Goal: Navigation & Orientation: Find specific page/section

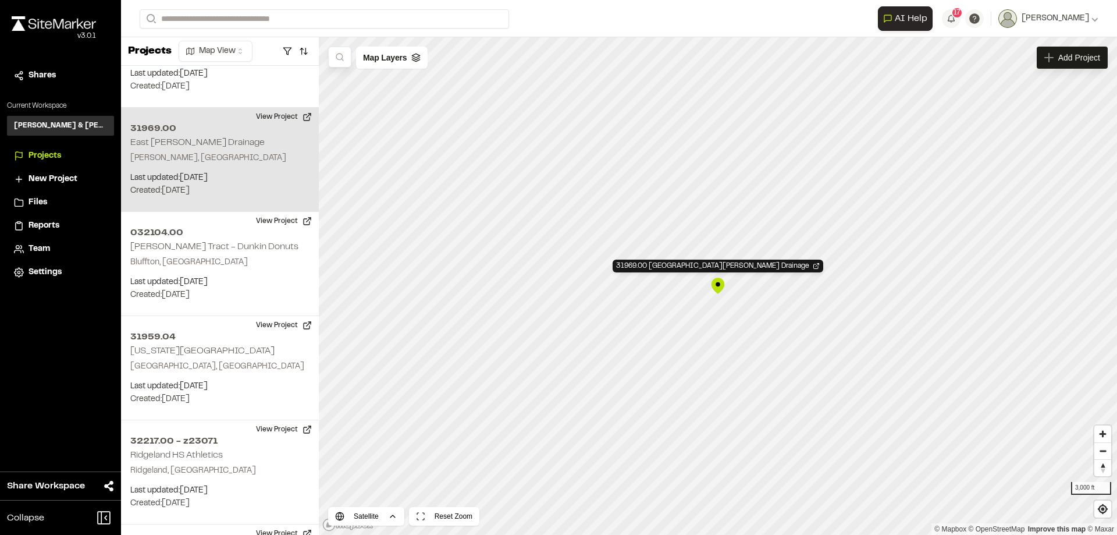
scroll to position [3284, 0]
click at [718, 287] on div "31969.00 East Andrews Drainage" at bounding box center [717, 285] width 17 height 17
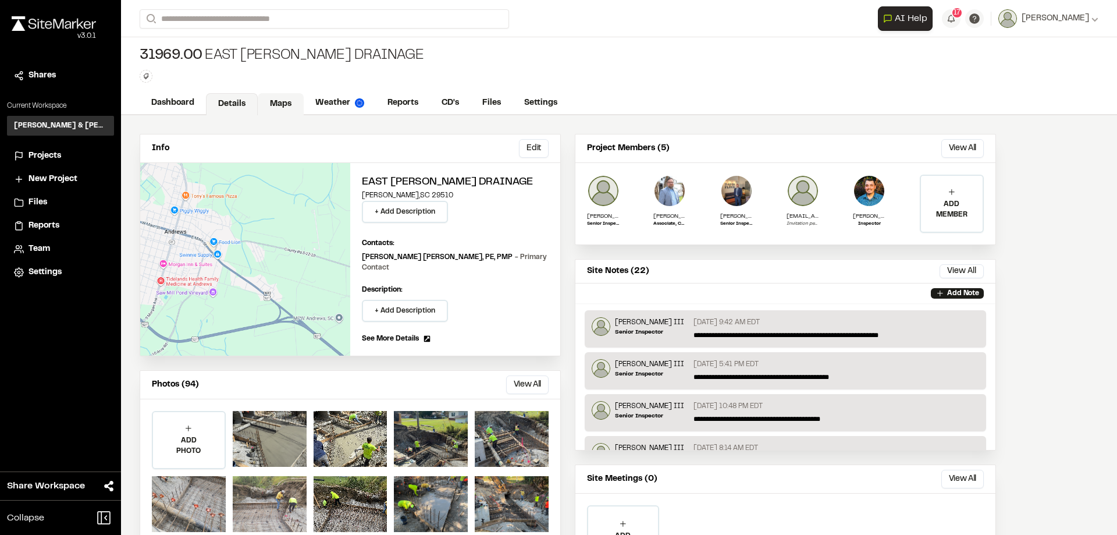
click at [282, 103] on link "Maps" at bounding box center [281, 104] width 46 height 22
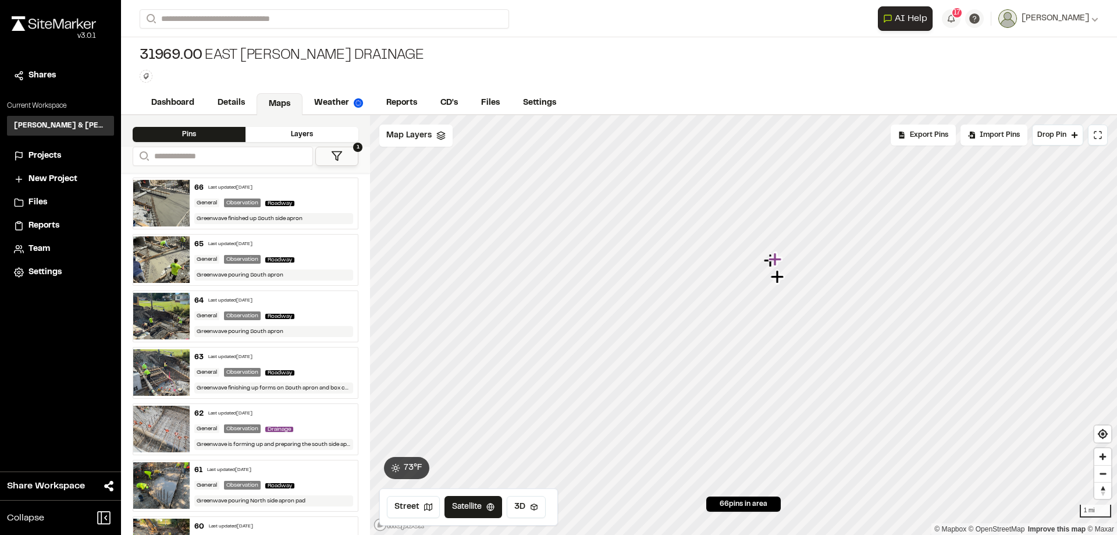
click at [52, 156] on span "Projects" at bounding box center [45, 155] width 33 height 13
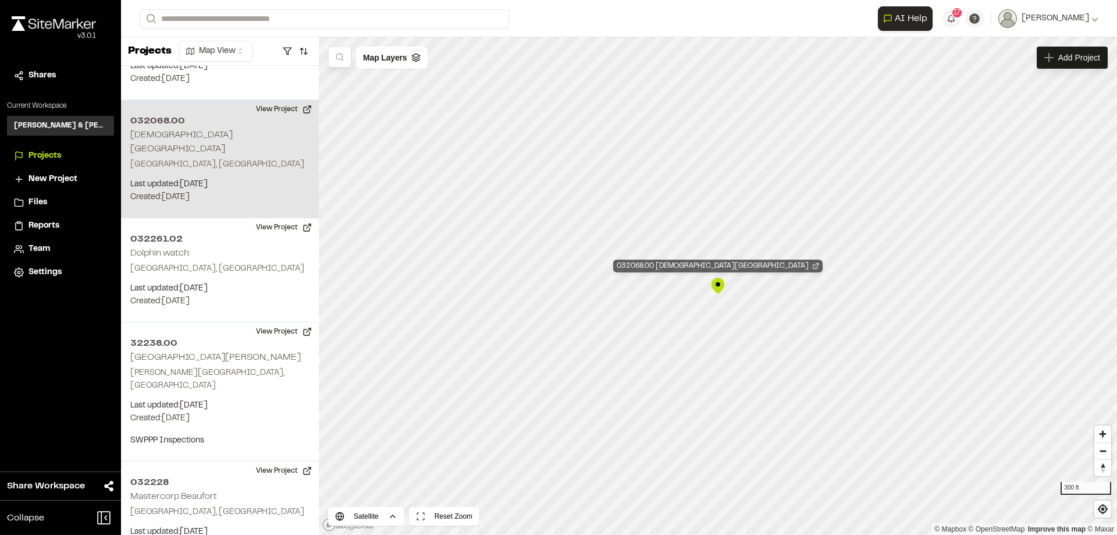
scroll to position [2742, 0]
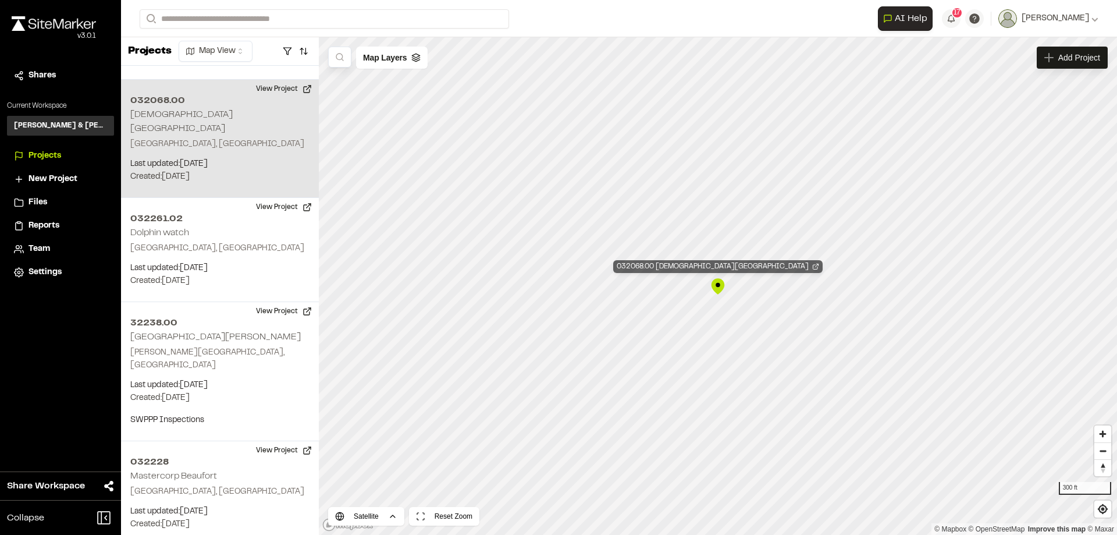
click at [813, 266] on icon "Map marker" at bounding box center [815, 267] width 5 height 5
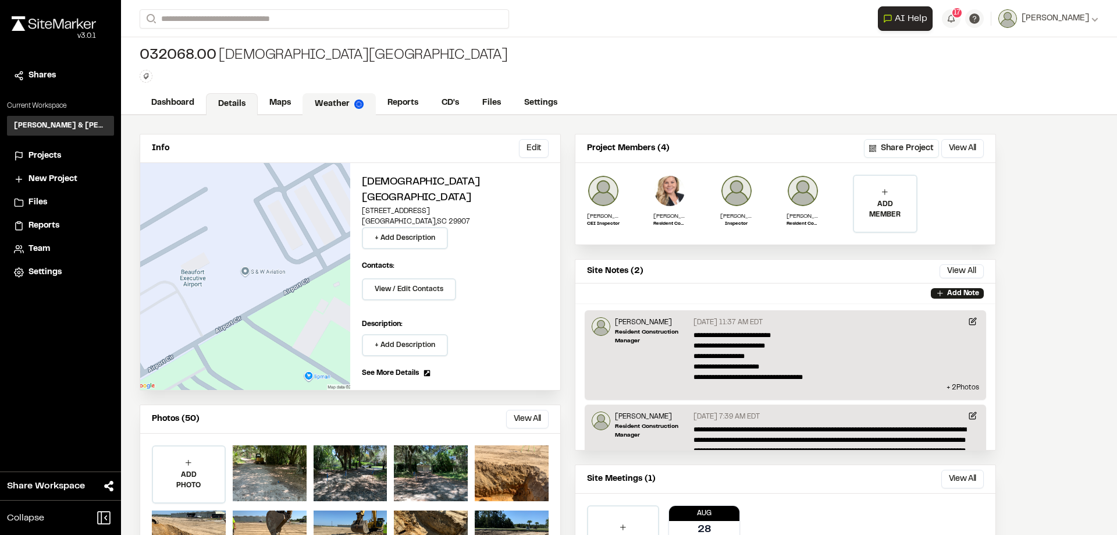
click at [333, 105] on link "Weather" at bounding box center [338, 104] width 73 height 22
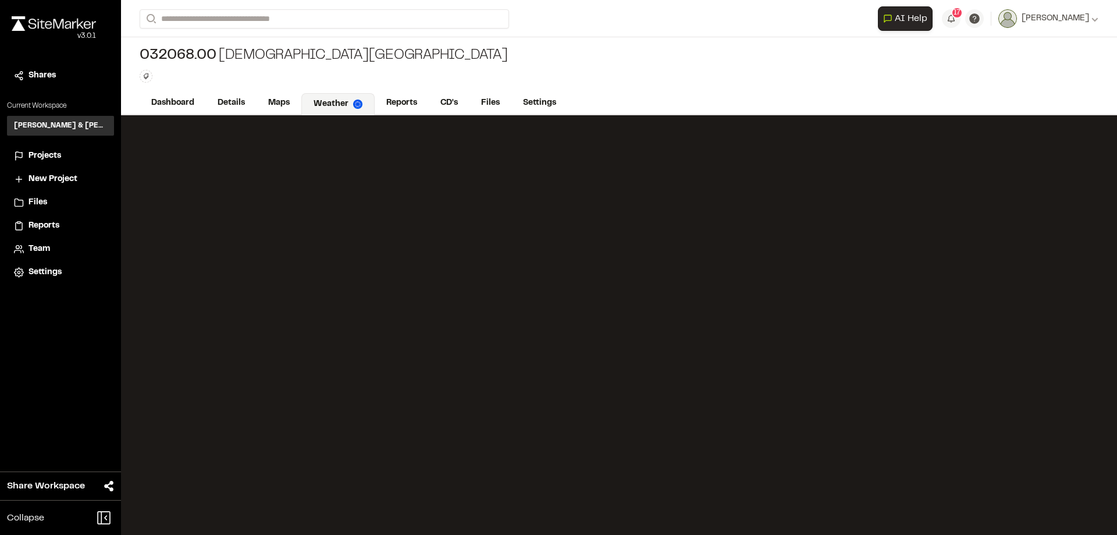
click at [42, 160] on span "Projects" at bounding box center [45, 155] width 33 height 13
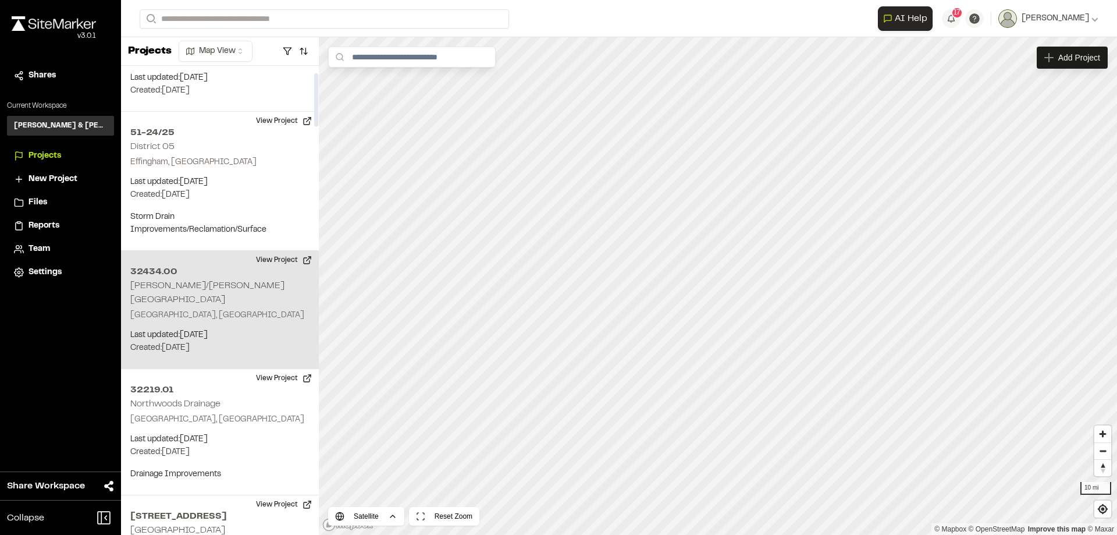
scroll to position [116, 0]
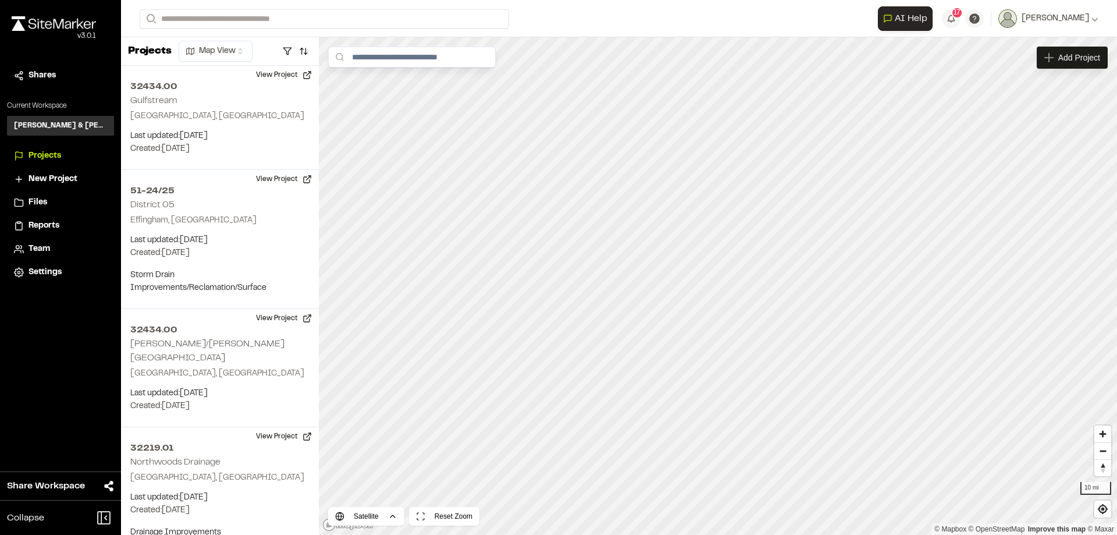
click at [39, 229] on span "Reports" at bounding box center [44, 225] width 31 height 13
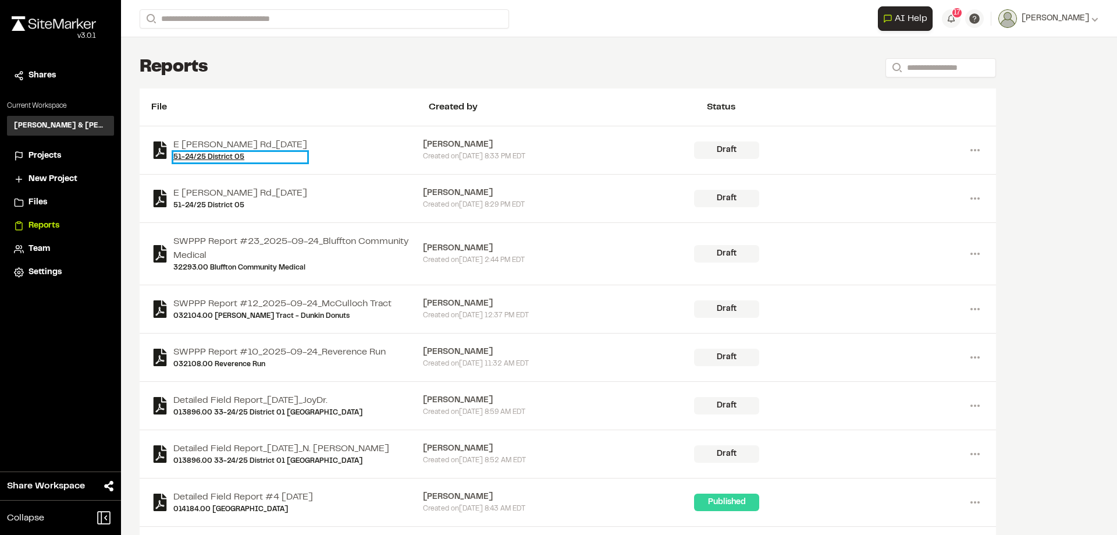
click at [228, 156] on link "51-24/25 District 05" at bounding box center [240, 157] width 134 height 10
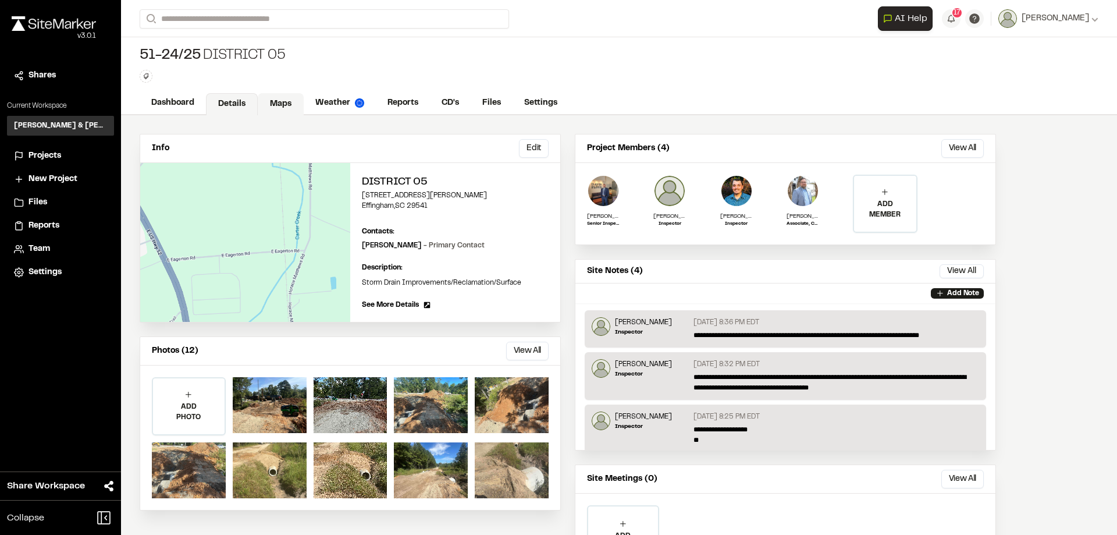
click at [278, 105] on link "Maps" at bounding box center [281, 104] width 46 height 22
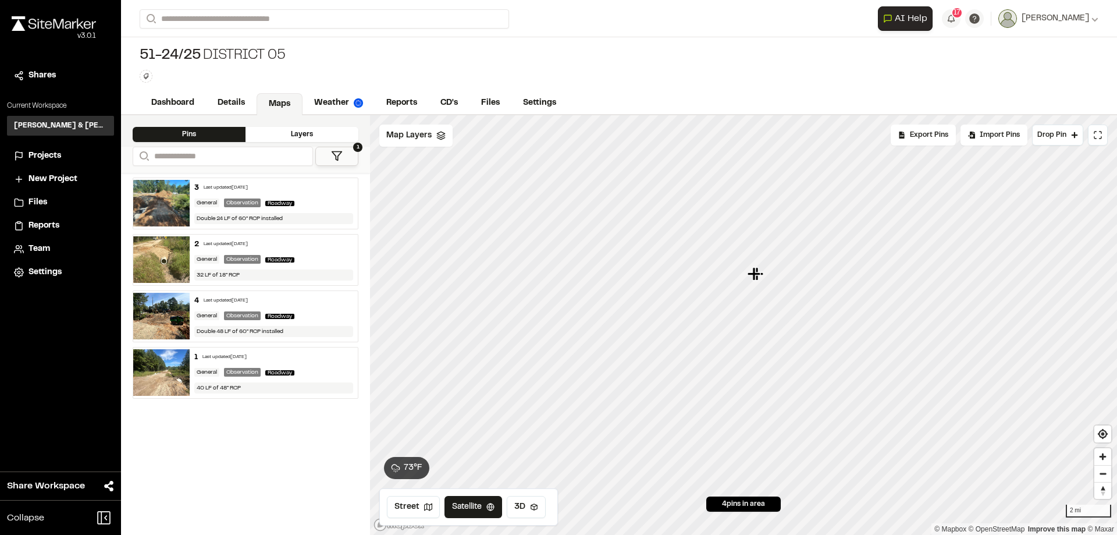
click at [38, 151] on span "Projects" at bounding box center [45, 155] width 33 height 13
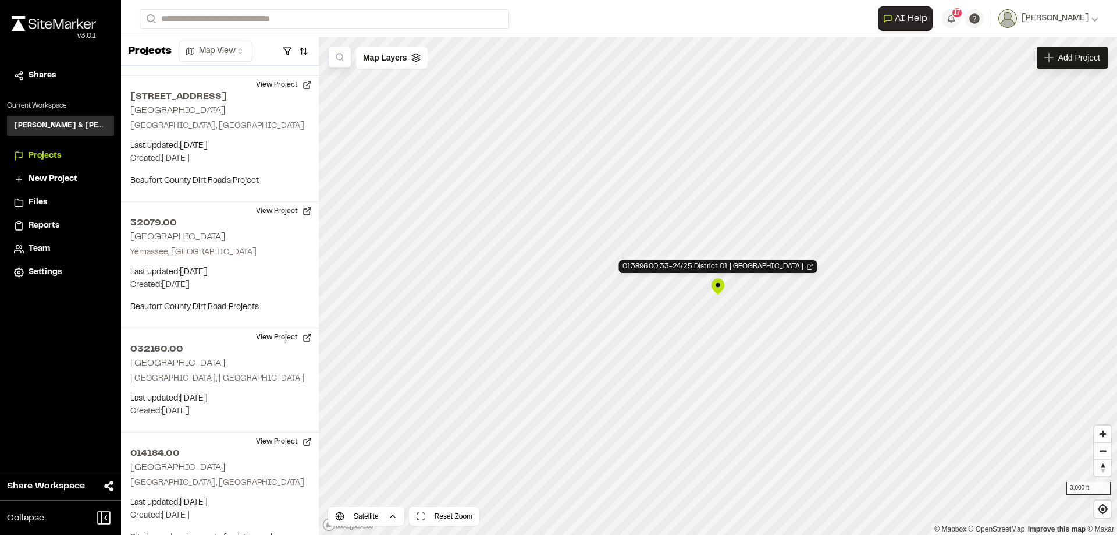
scroll to position [1455, 0]
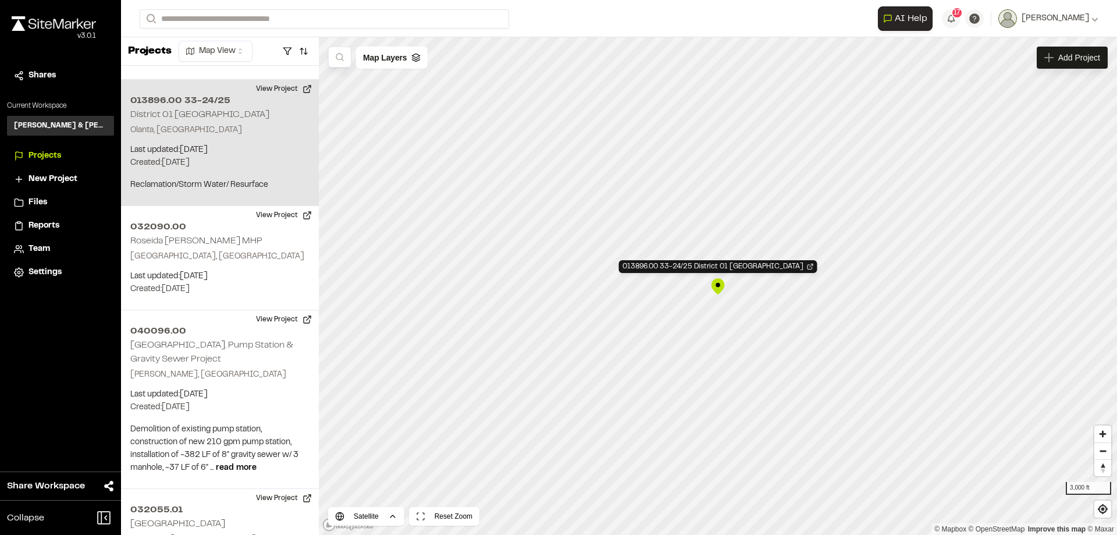
click at [715, 286] on div "013896.00 33-24/25 District 01 Lake City" at bounding box center [717, 285] width 17 height 17
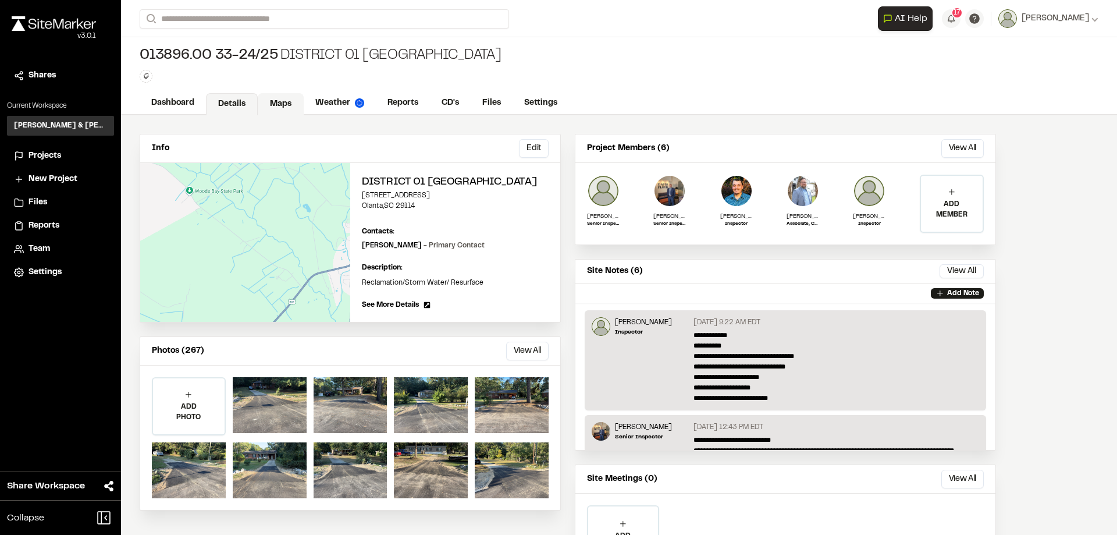
click at [280, 105] on link "Maps" at bounding box center [281, 104] width 46 height 22
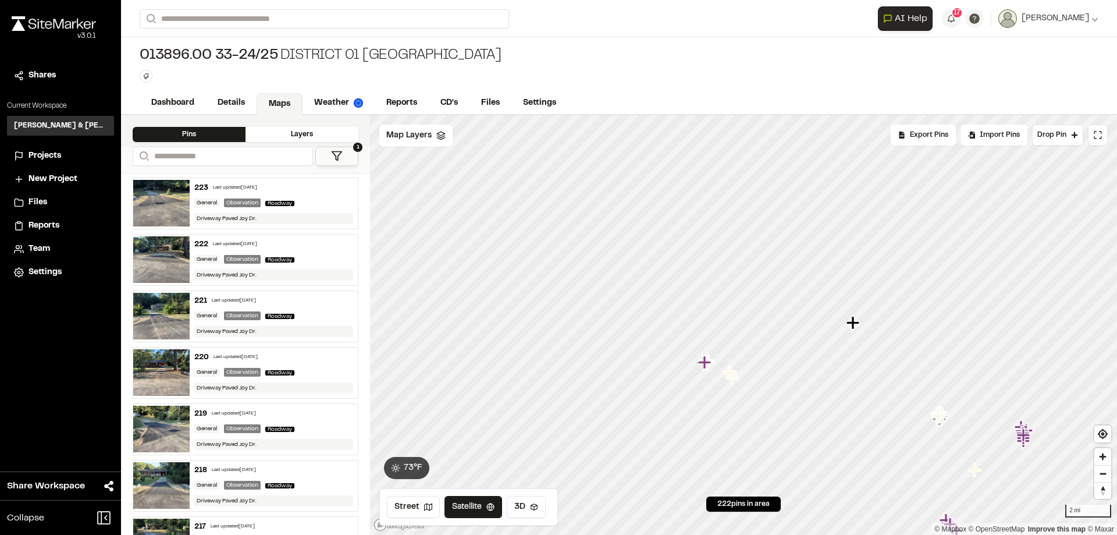
click at [35, 158] on span "Projects" at bounding box center [45, 155] width 33 height 13
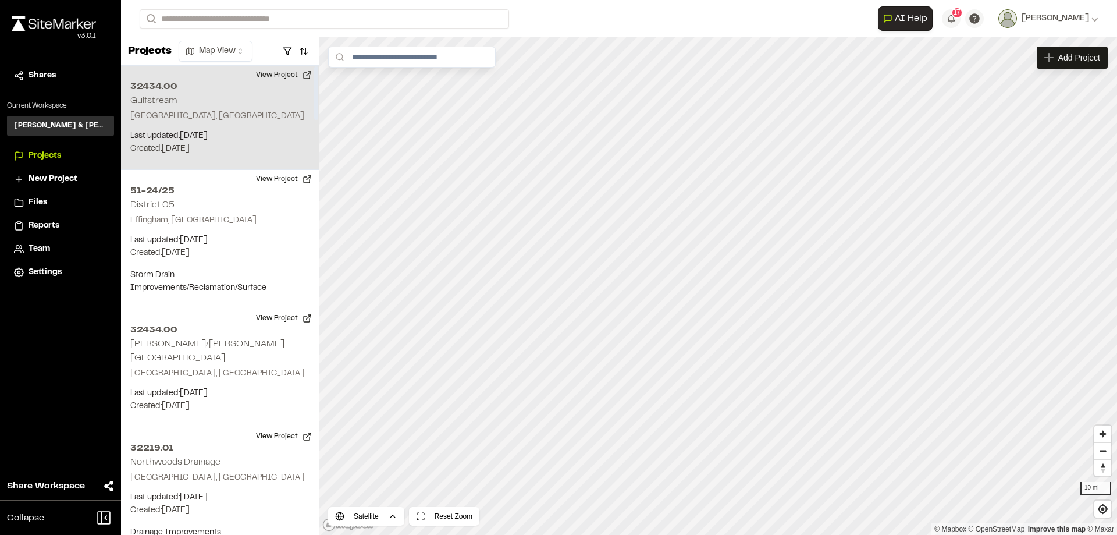
click at [200, 96] on div "32434.00 Gulfstream Beaufort, SC Last updated: Sep 25, 2025 Budget: $ Created: …" at bounding box center [220, 118] width 198 height 104
click at [718, 284] on div "32434.00 Gulfstream" at bounding box center [717, 285] width 17 height 17
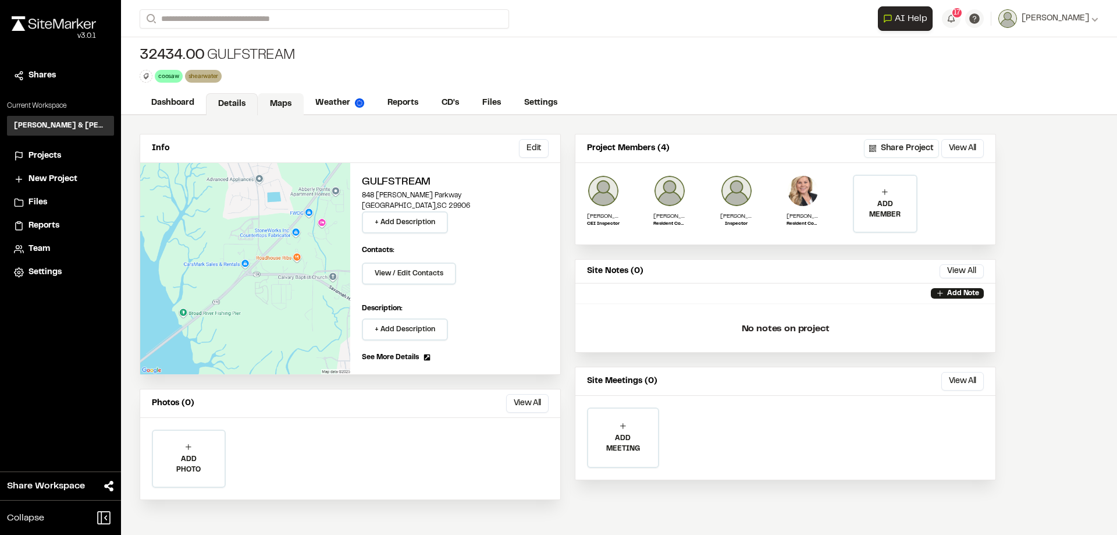
click at [282, 104] on link "Maps" at bounding box center [281, 104] width 46 height 22
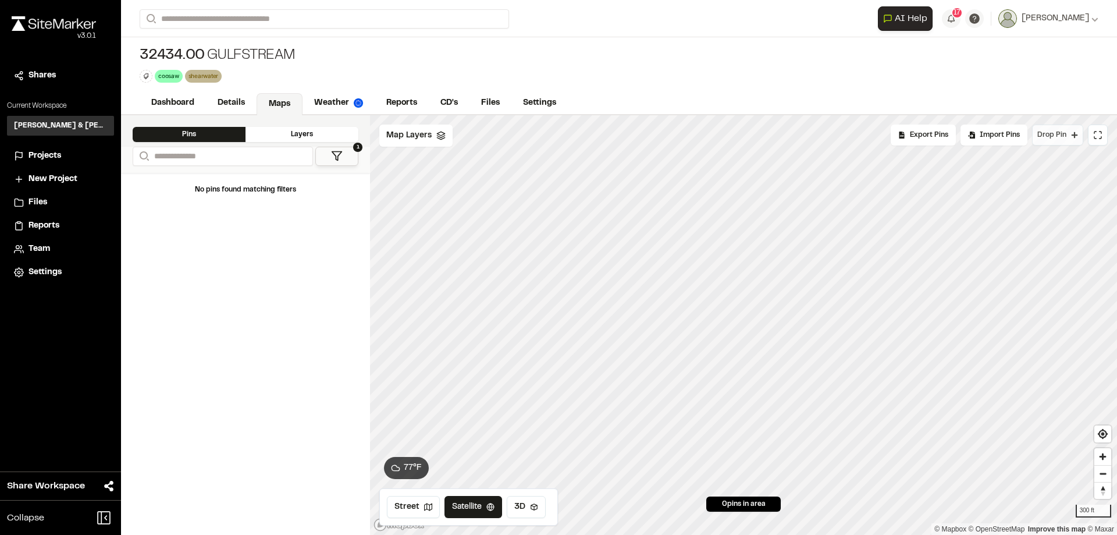
click at [1046, 134] on span "Drop Pin" at bounding box center [1051, 135] width 29 height 10
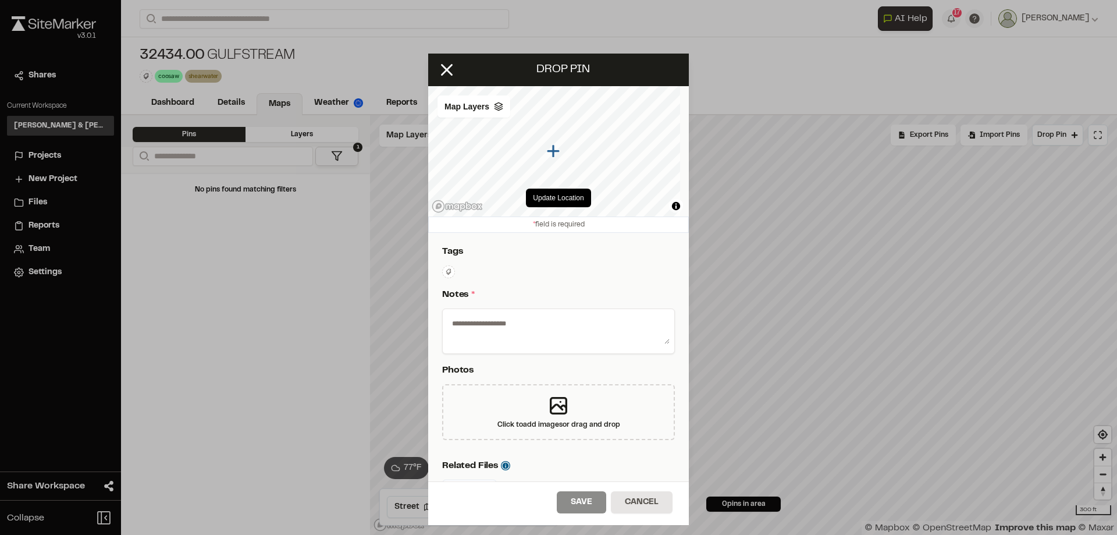
click at [445, 273] on icon at bounding box center [448, 271] width 7 height 7
click at [486, 257] on div at bounding box center [558, 267] width 1117 height 535
click at [450, 65] on icon at bounding box center [447, 70] width 20 height 20
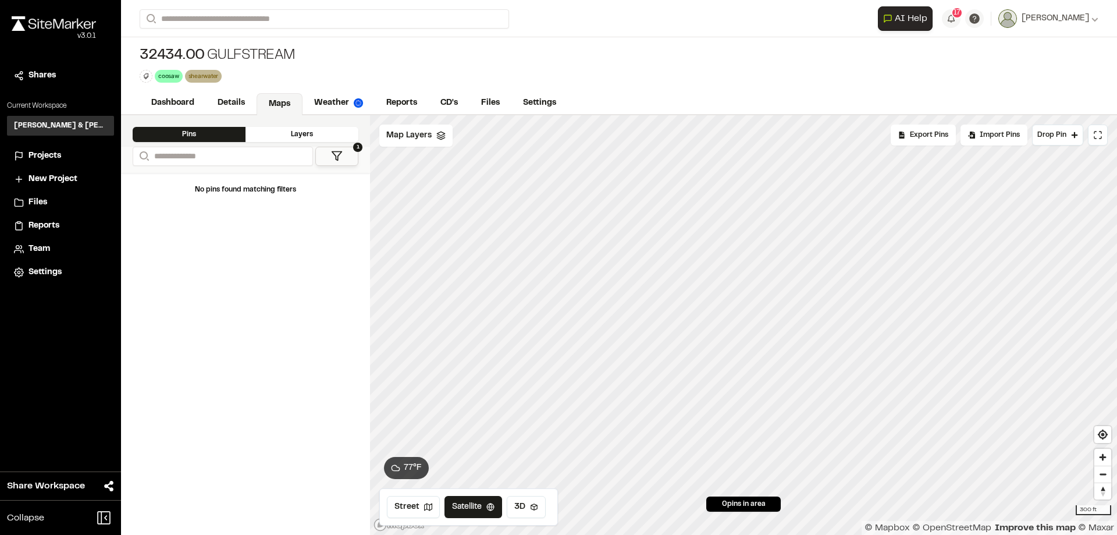
click at [49, 162] on li "Projects" at bounding box center [60, 156] width 107 height 22
click at [49, 154] on span "Projects" at bounding box center [45, 155] width 33 height 13
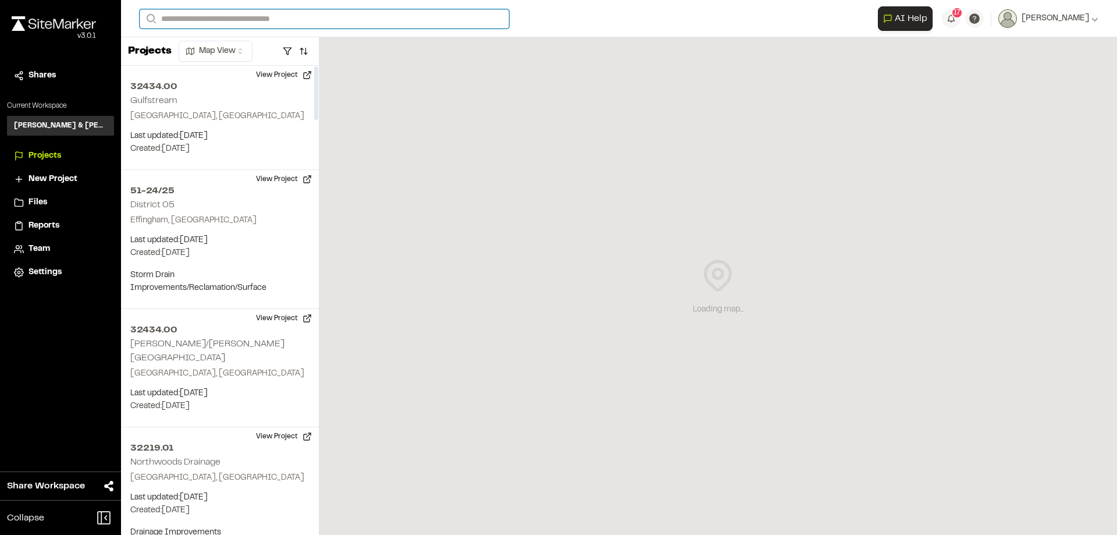
click at [267, 16] on input "Search" at bounding box center [324, 18] width 369 height 19
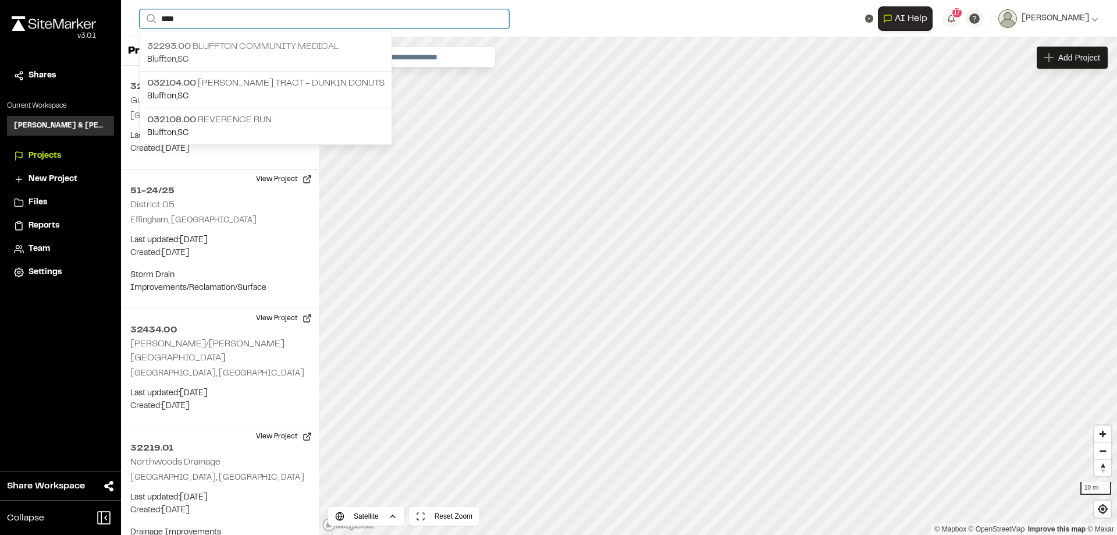
type input "****"
click at [248, 45] on p "32293.00 Bluffton Community Medical" at bounding box center [265, 47] width 237 height 14
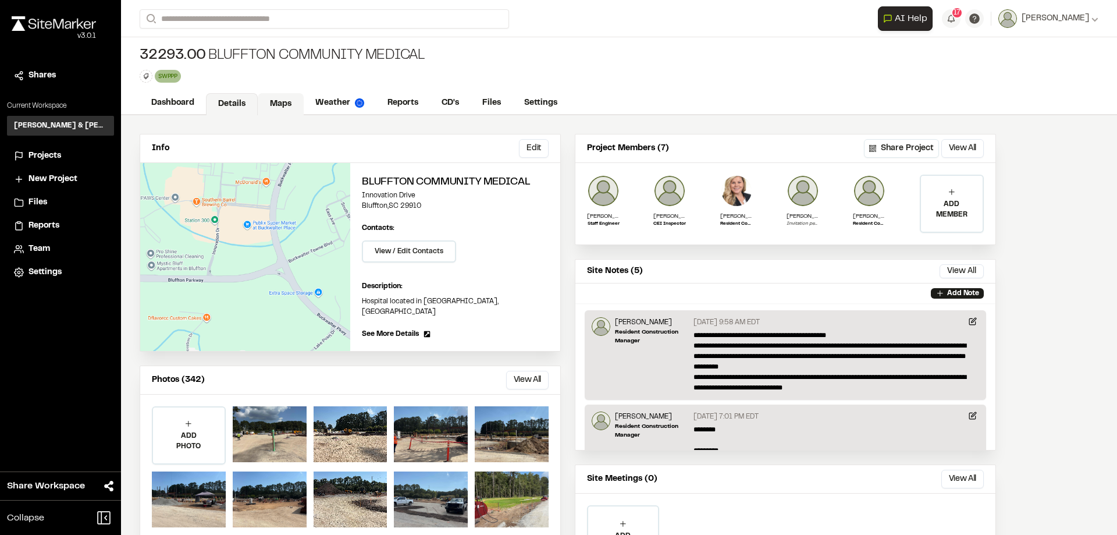
click at [283, 104] on link "Maps" at bounding box center [281, 104] width 46 height 22
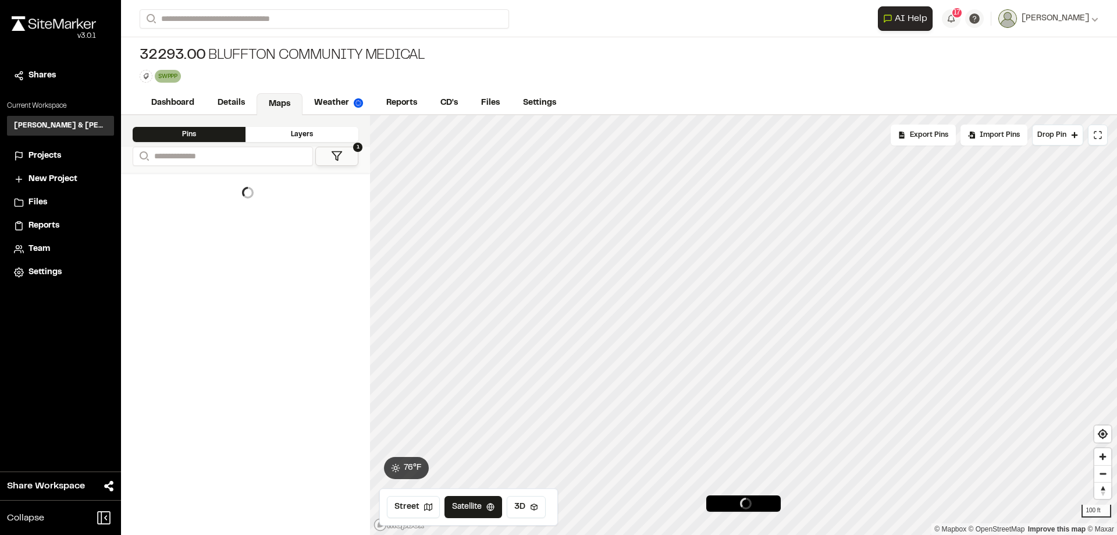
click at [337, 155] on icon at bounding box center [337, 156] width 12 height 12
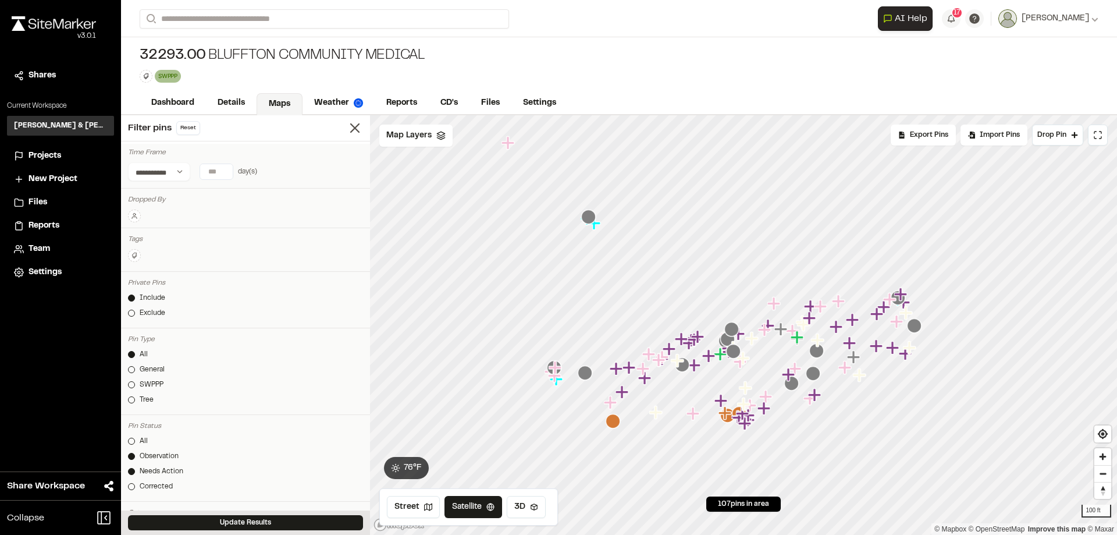
click at [134, 255] on icon at bounding box center [134, 255] width 7 height 7
click at [165, 353] on span "SWPPP" at bounding box center [203, 349] width 134 height 13
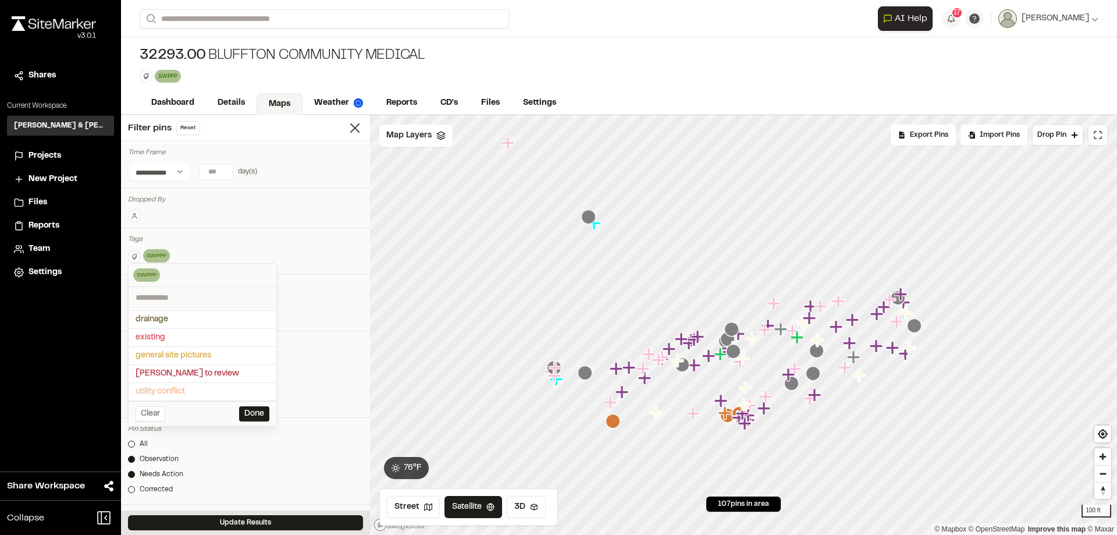
scroll to position [51, 0]
click at [257, 415] on button "Done" at bounding box center [254, 413] width 30 height 15
click at [131, 442] on div at bounding box center [131, 443] width 7 height 7
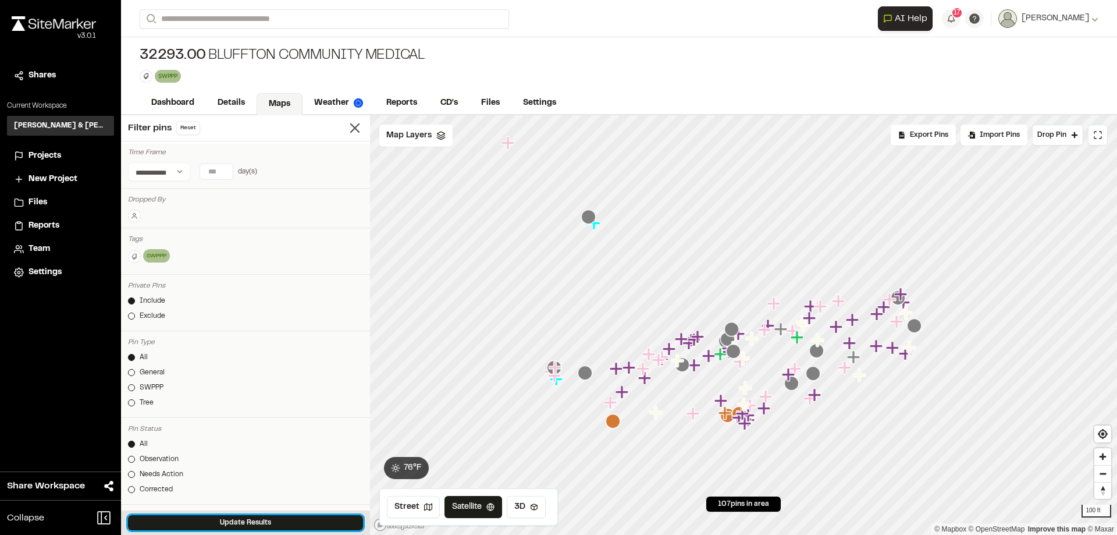
click at [251, 520] on button "Update Results" at bounding box center [245, 522] width 235 height 15
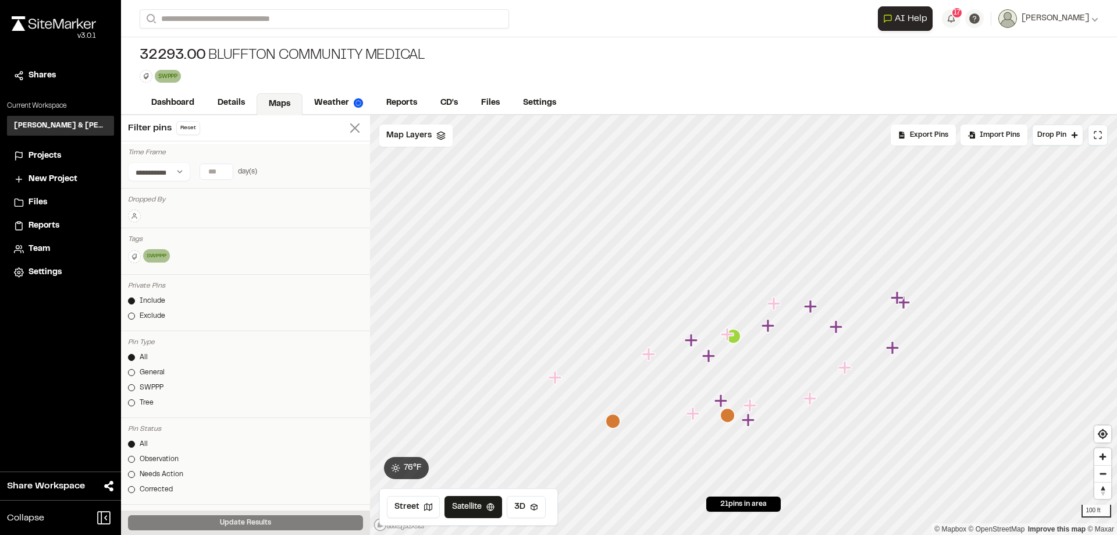
click at [347, 131] on icon at bounding box center [355, 128] width 16 height 16
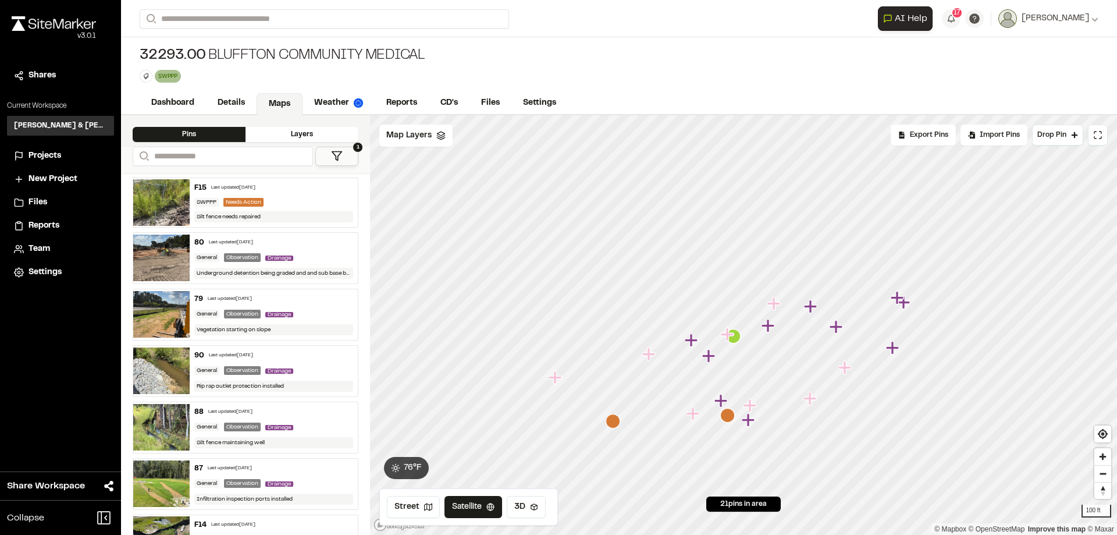
click at [220, 296] on div "Last updated Sep 24, 2025" at bounding box center [230, 299] width 44 height 7
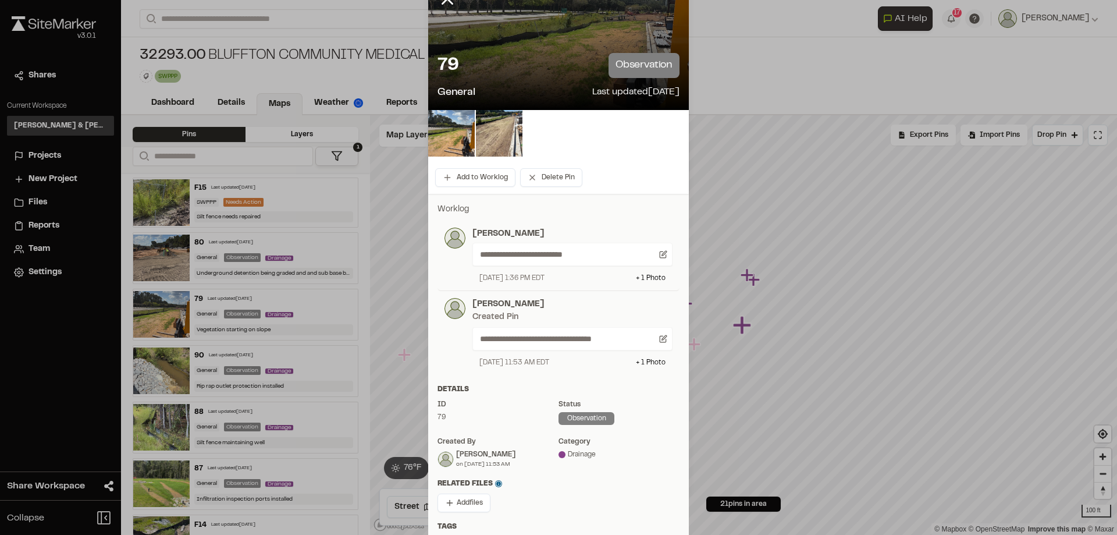
scroll to position [0, 0]
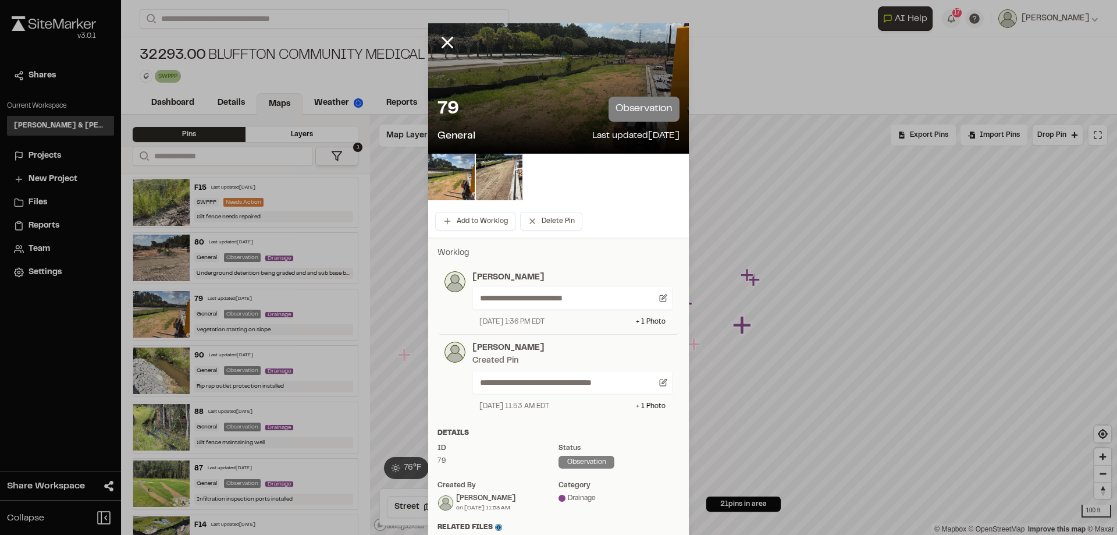
click at [541, 99] on div "79 observation" at bounding box center [558, 109] width 242 height 25
click at [454, 178] on img at bounding box center [451, 177] width 47 height 47
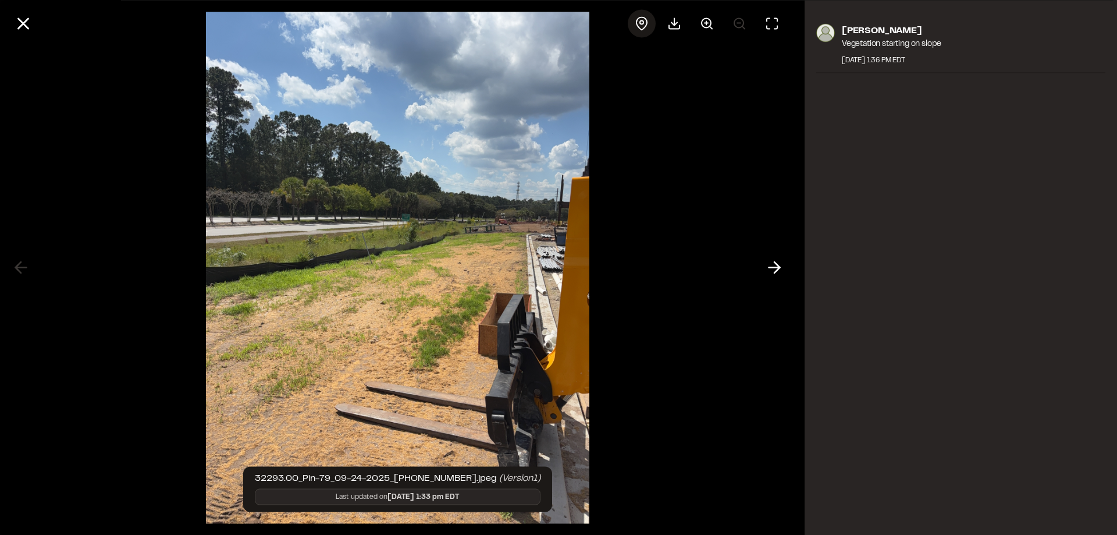
click at [647, 28] on icon at bounding box center [642, 23] width 14 height 14
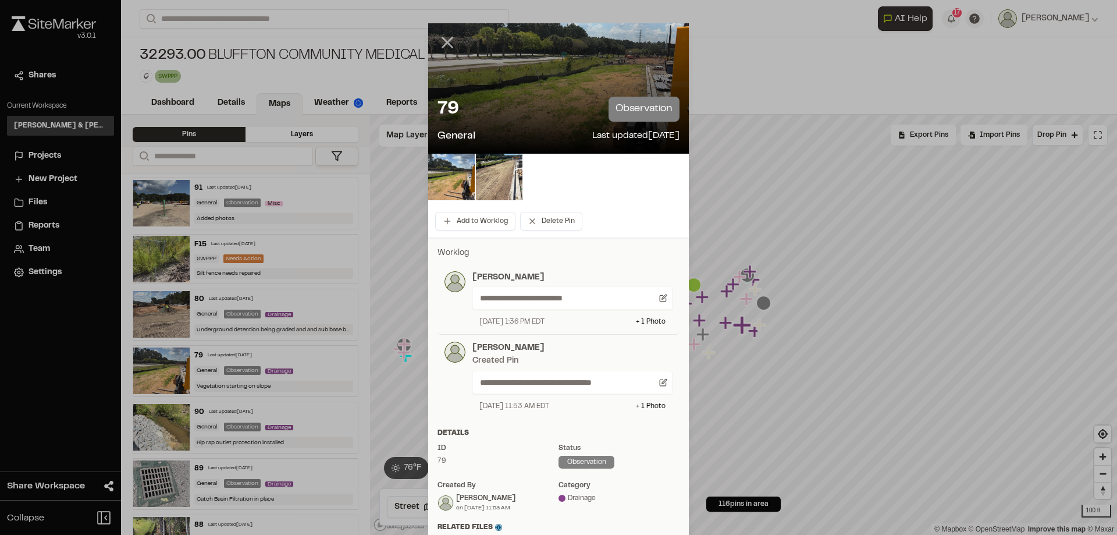
click at [443, 41] on line at bounding box center [448, 43] width 10 height 10
